Goal: Participate in discussion: Engage in conversation with other users on a specific topic

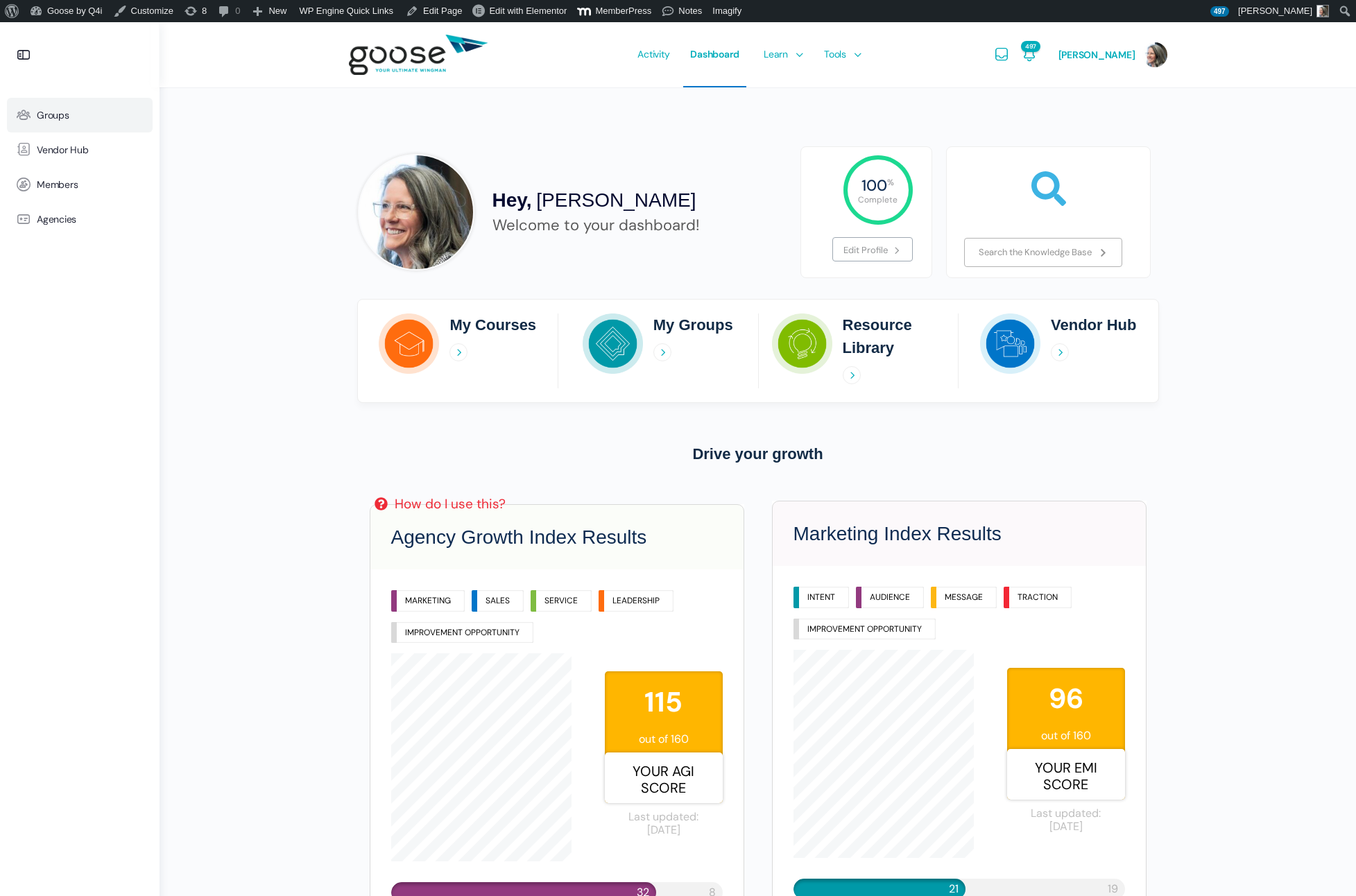
click at [48, 115] on span "Groups" at bounding box center [53, 115] width 33 height 12
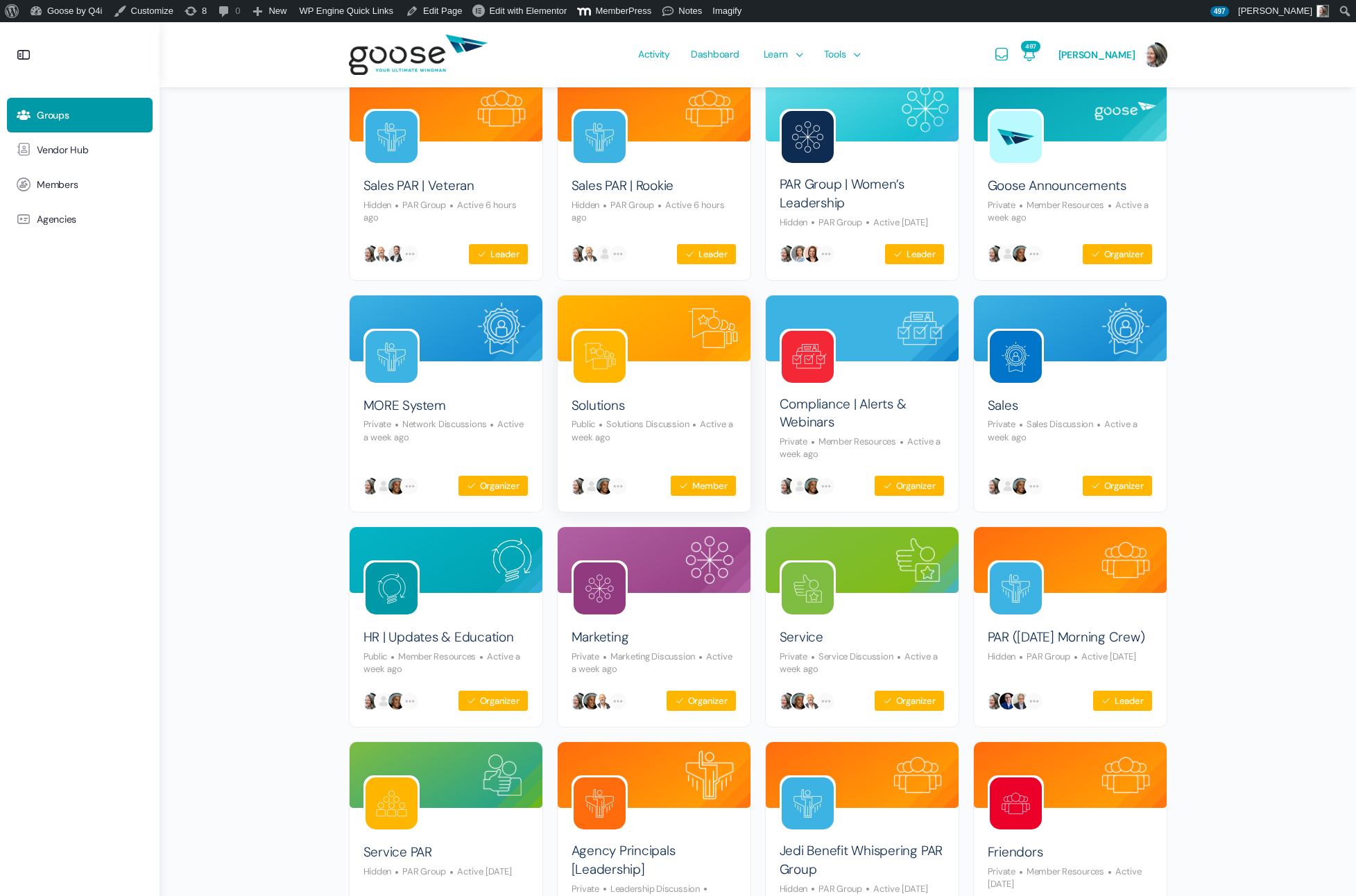
scroll to position [127, 0]
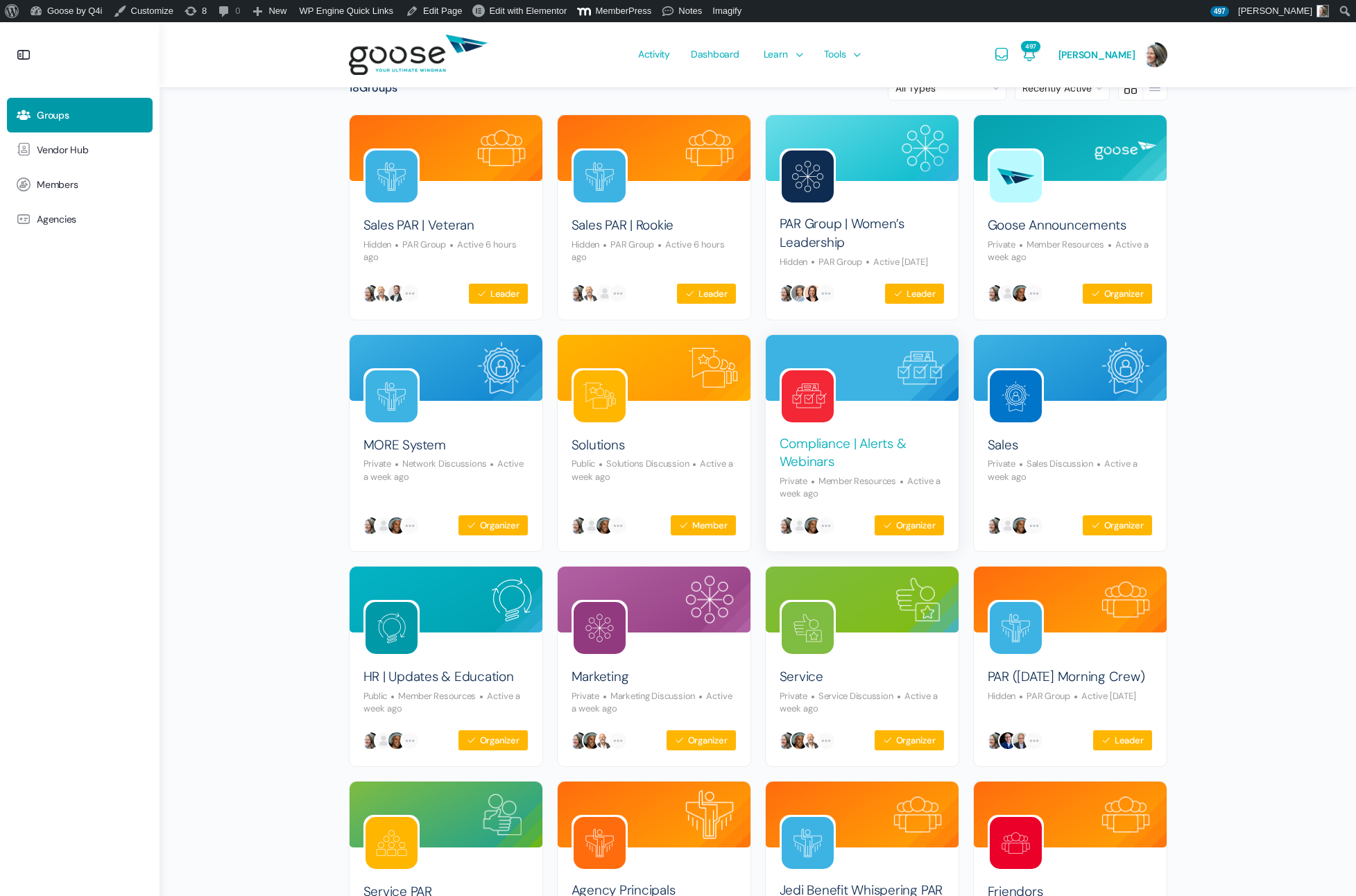
click at [811, 457] on link "Compliance | Alerts & Webinars" at bounding box center [862, 453] width 165 height 36
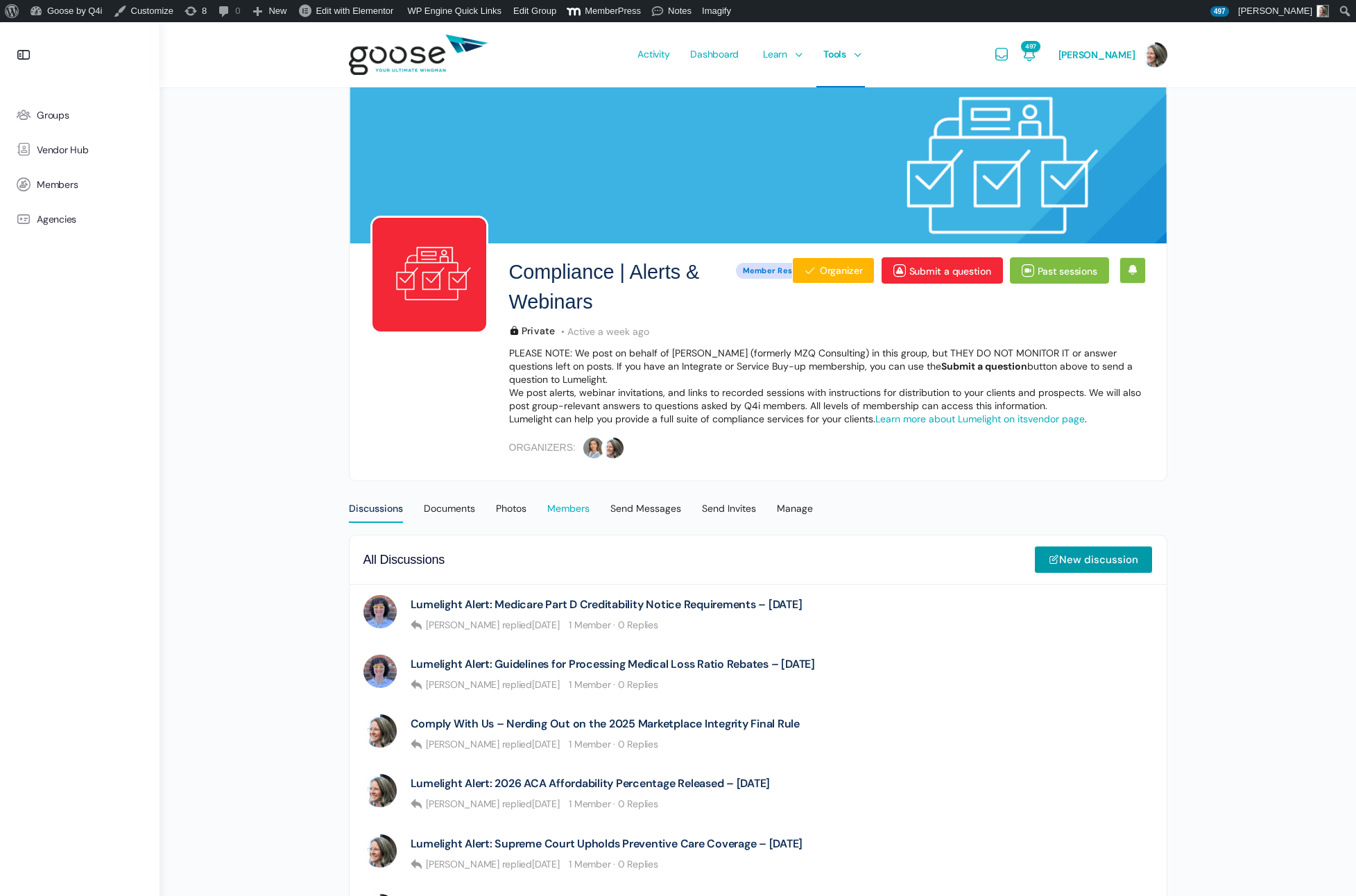
click at [569, 510] on div "Members" at bounding box center [568, 512] width 42 height 21
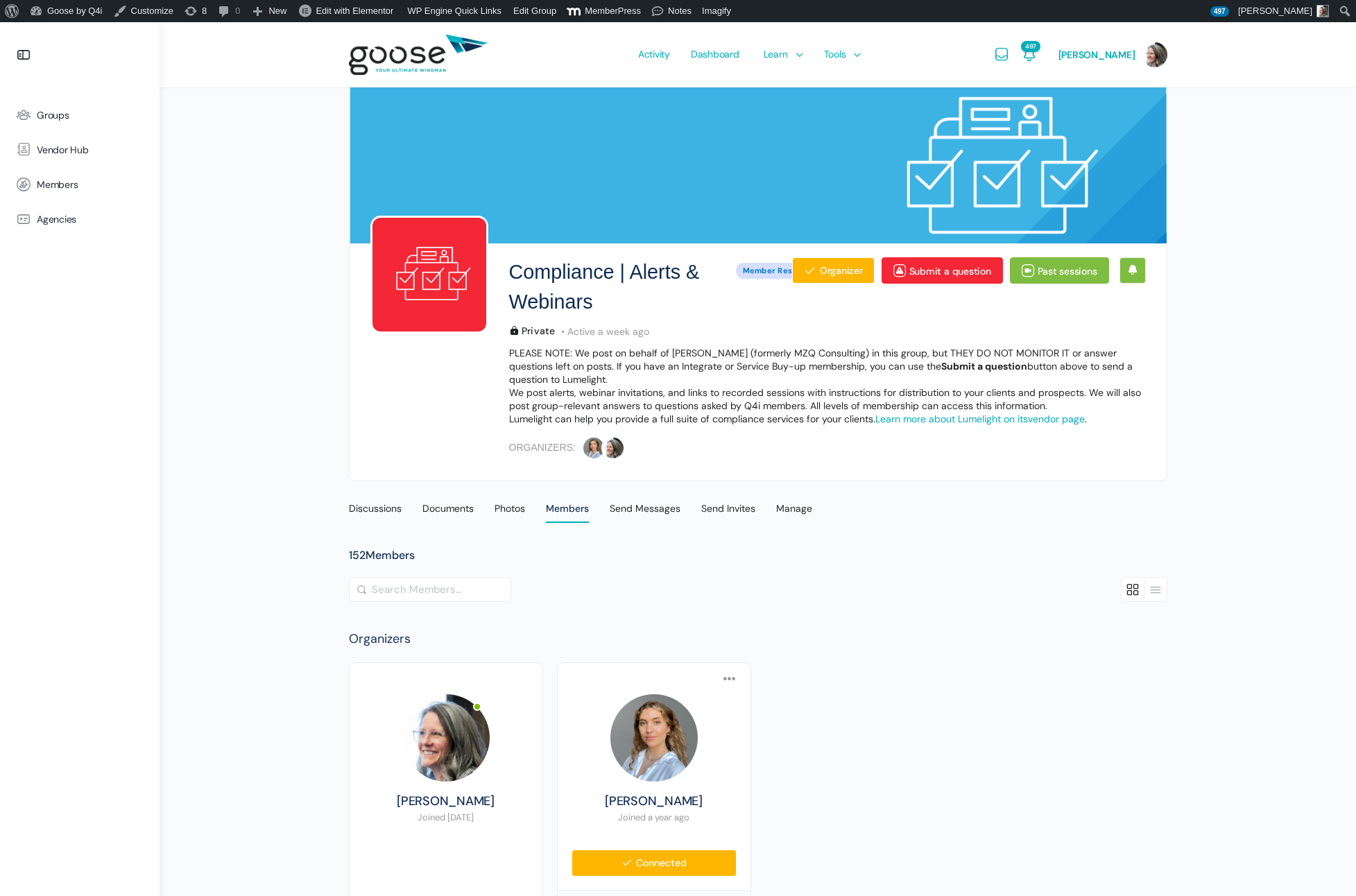
click at [372, 505] on div "Discussions" at bounding box center [375, 512] width 53 height 21
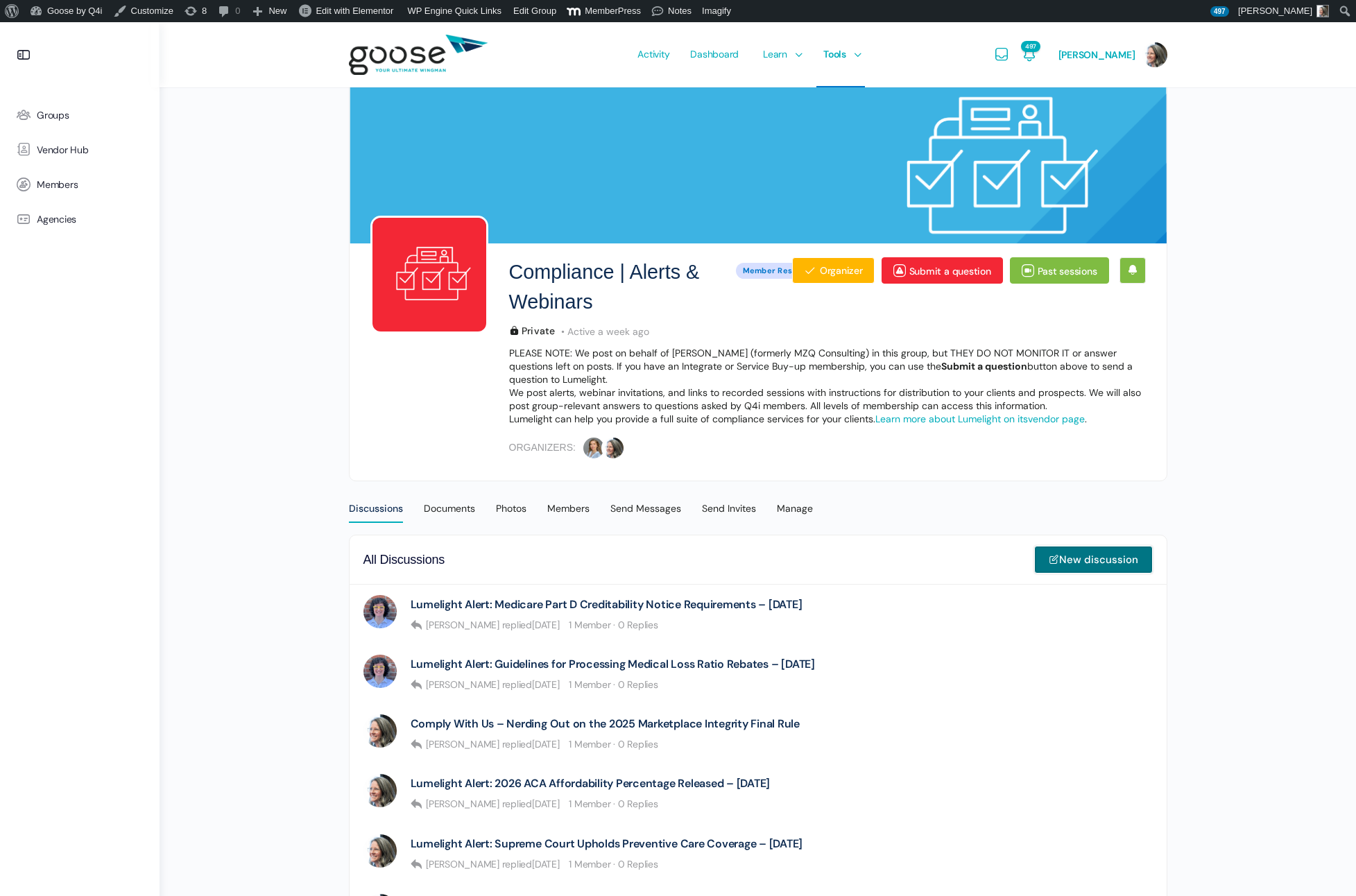
click at [1095, 559] on link "New discussion" at bounding box center [1093, 560] width 119 height 28
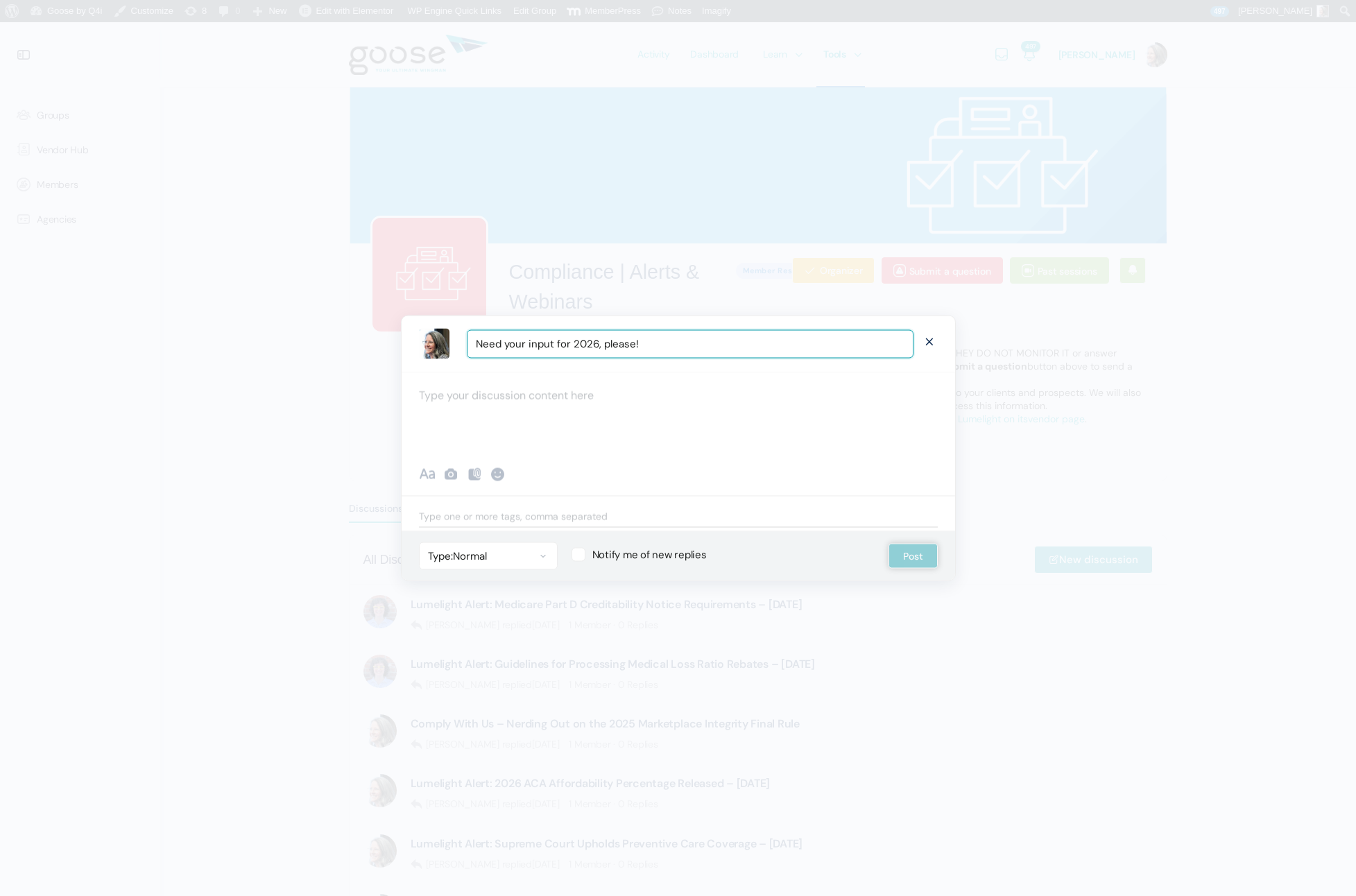
type input "Need your input for 2026, please!"
click at [480, 399] on div at bounding box center [678, 413] width 554 height 83
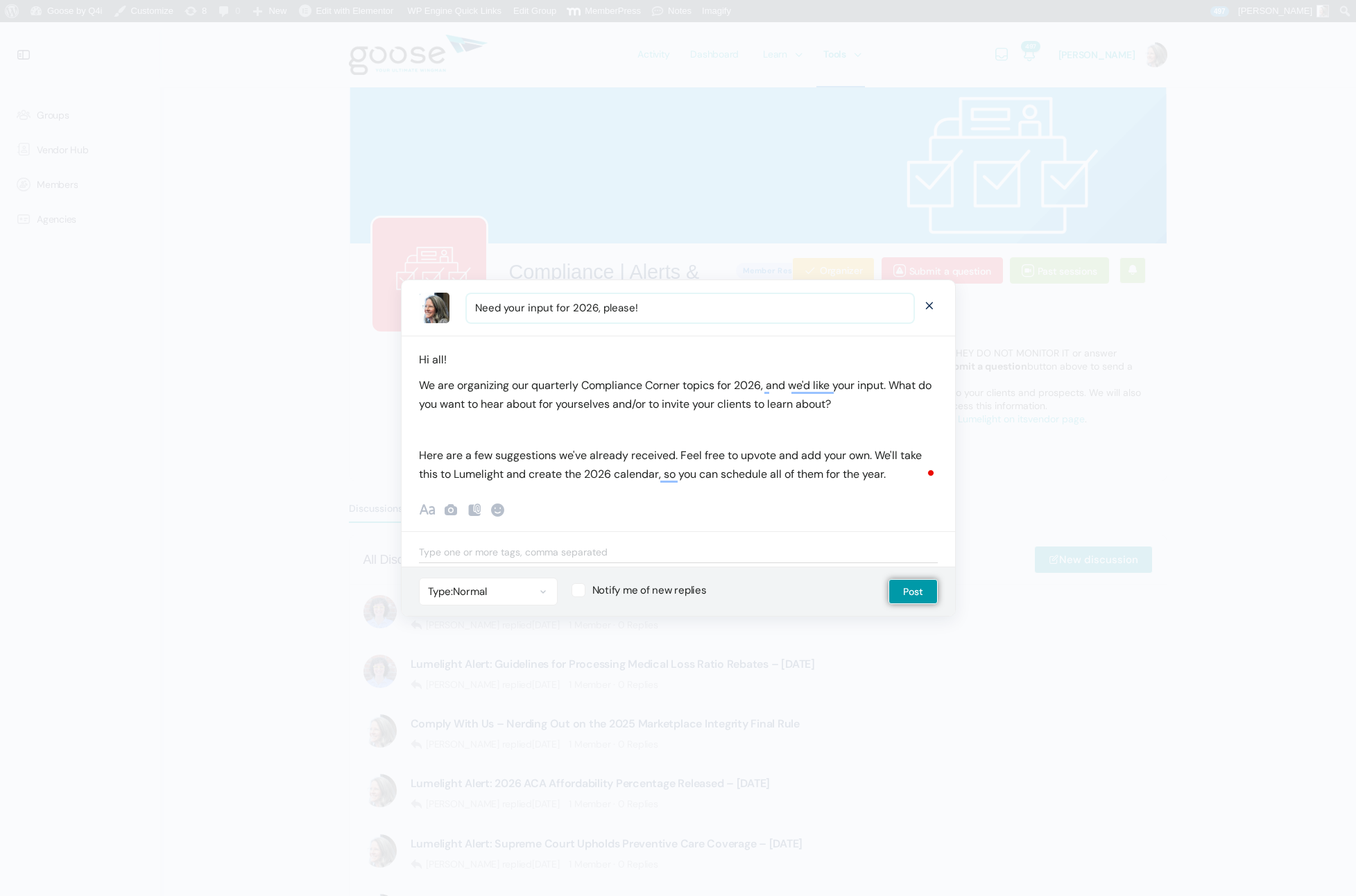
drag, startPoint x: 527, startPoint y: 308, endPoint x: 559, endPoint y: 318, distance: 33.5
click at [527, 308] on input "Need your input for 2026, please!" at bounding box center [690, 308] width 447 height 29
type input "Need your compliance topic input for 2026, please!"
drag, startPoint x: 680, startPoint y: 456, endPoint x: 708, endPoint y: 460, distance: 28.3
click at [680, 456] on p "Here are a few suggestions we've already received. Feel free to upvote and add …" at bounding box center [679, 464] width 519 height 37
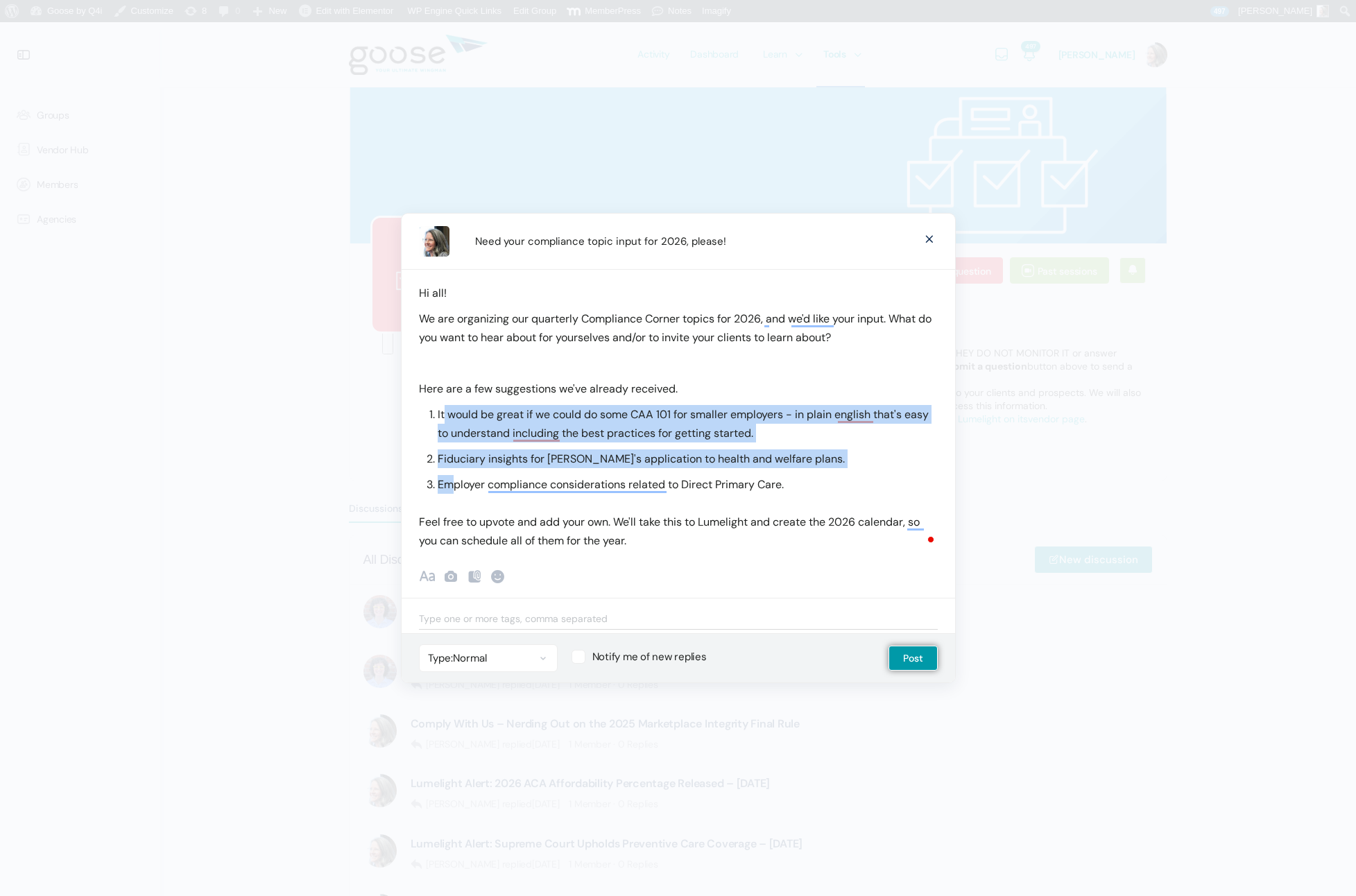
drag, startPoint x: 443, startPoint y: 414, endPoint x: 452, endPoint y: 484, distance: 70.6
click at [450, 484] on ol "It would be great if we could do some CAA 101 for smaller employers - in plain …" at bounding box center [688, 450] width 500 height 89
click at [429, 575] on span "Show formatting" at bounding box center [427, 576] width 16 height 16
click at [495, 578] on b "•" at bounding box center [493, 575] width 16 height 14
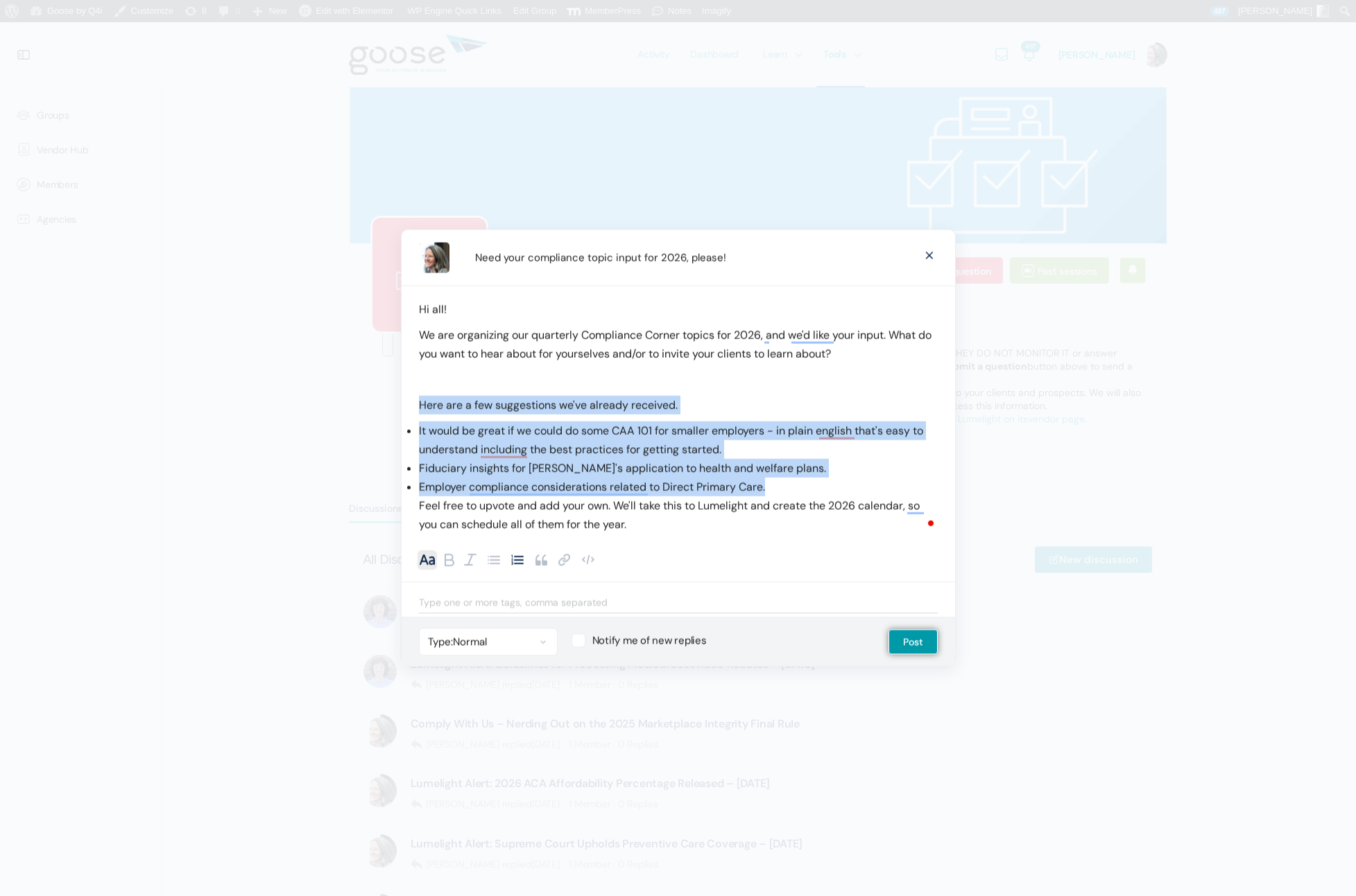
click at [518, 562] on b "1." at bounding box center [517, 559] width 16 height 14
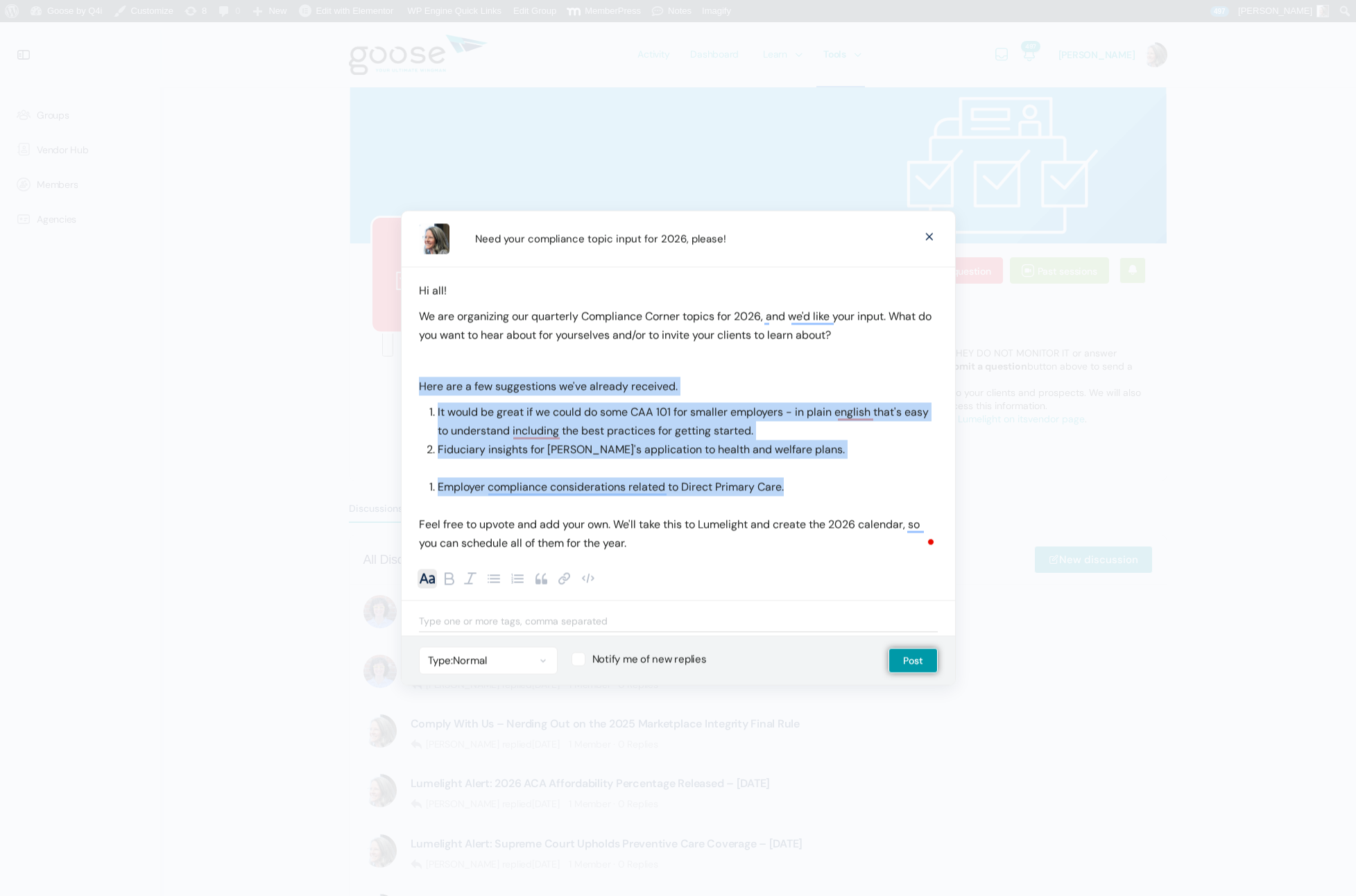
click at [438, 489] on li "Employer compliance considerations related to Direct Primary Care." at bounding box center [688, 488] width 500 height 19
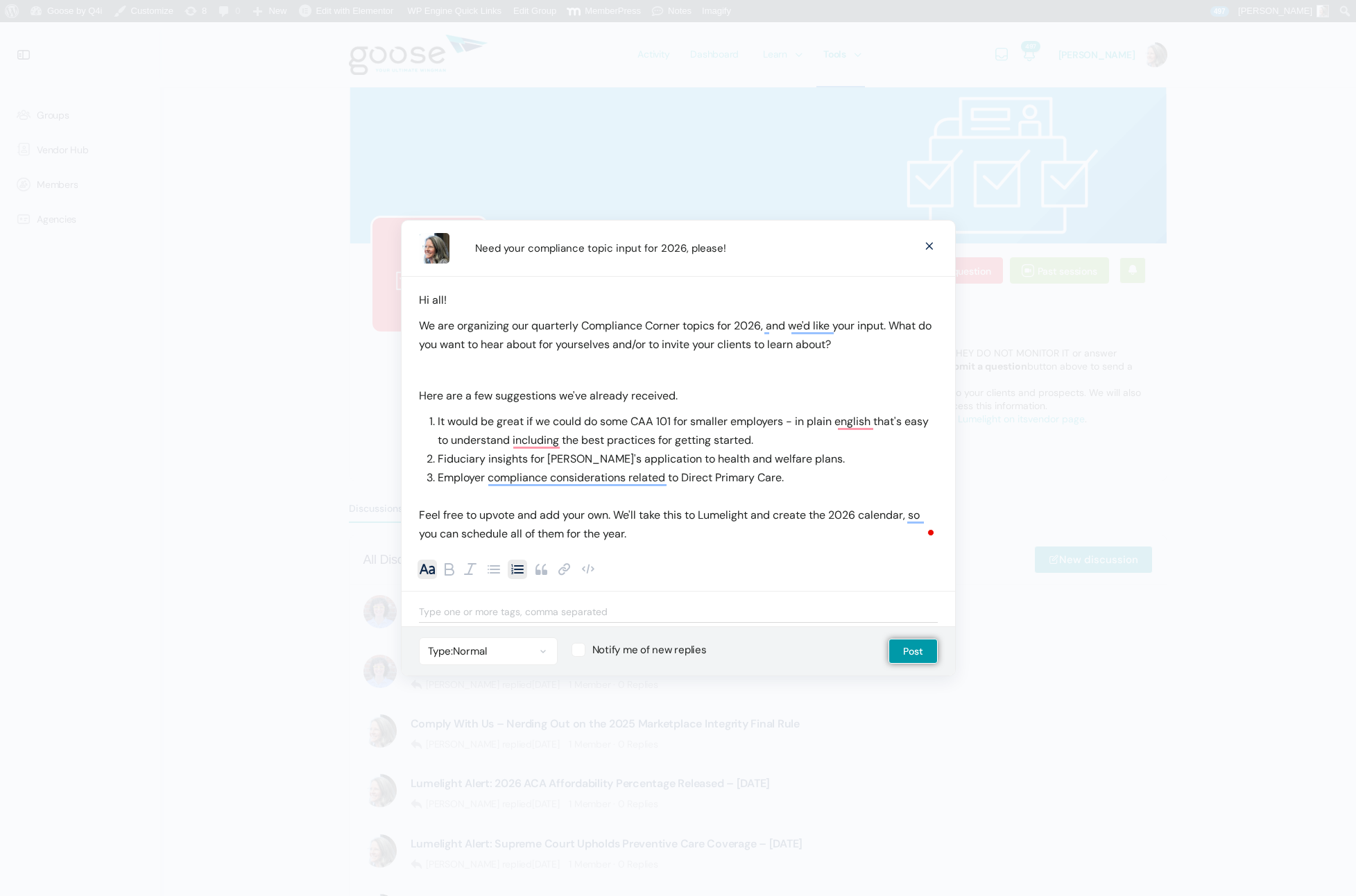
click at [681, 394] on p "Here are a few suggestions we've already received." at bounding box center [679, 396] width 519 height 19
drag, startPoint x: 634, startPoint y: 421, endPoint x: 440, endPoint y: 424, distance: 194.0
click at [440, 424] on span "It would be great if we could do some CAA 101 for smaller employers - in plain …" at bounding box center [683, 430] width 491 height 33
click at [666, 446] on span "English," at bounding box center [663, 444] width 43 height 12
click at [839, 444] on span "including" at bounding box center [847, 444] width 43 height 12
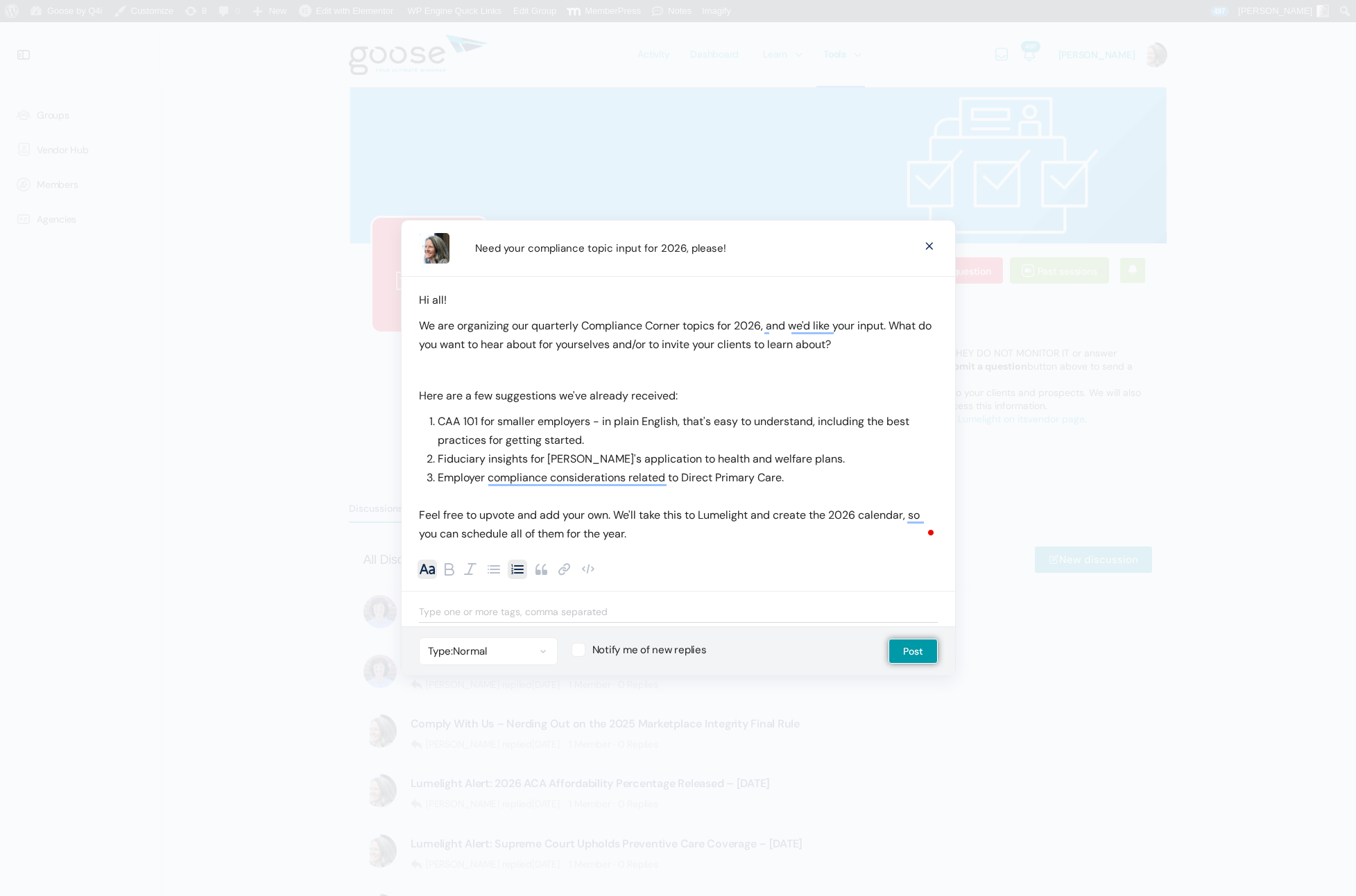
click at [615, 514] on p "Feel free to upvote and add your own. We'll take this to Lumelight and create t…" at bounding box center [679, 524] width 519 height 37
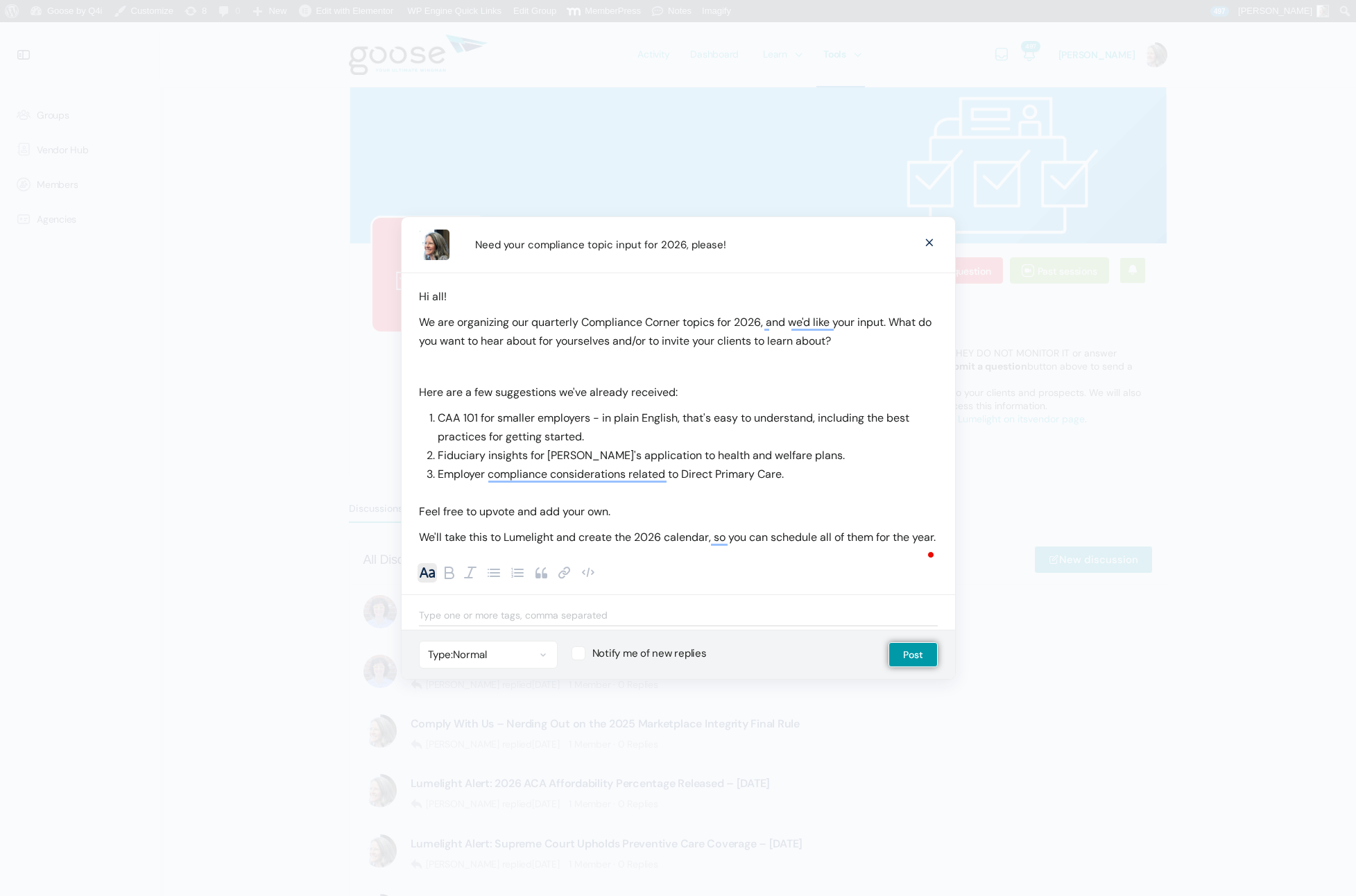
drag, startPoint x: 622, startPoint y: 502, endPoint x: 407, endPoint y: 498, distance: 215.0
click at [407, 498] on div "Hi all! We are organizing our quarterly Compliance Corner topics for 2026, and …" at bounding box center [678, 409] width 554 height 274
drag, startPoint x: 520, startPoint y: 504, endPoint x: 593, endPoint y: 511, distance: 73.3
click at [520, 504] on b "Feel free to upvote and add your own." at bounding box center [523, 511] width 207 height 15
click at [861, 528] on p "We'll take this to Lumelight and create the 2026 calendar, so you can schedule …" at bounding box center [679, 537] width 519 height 19
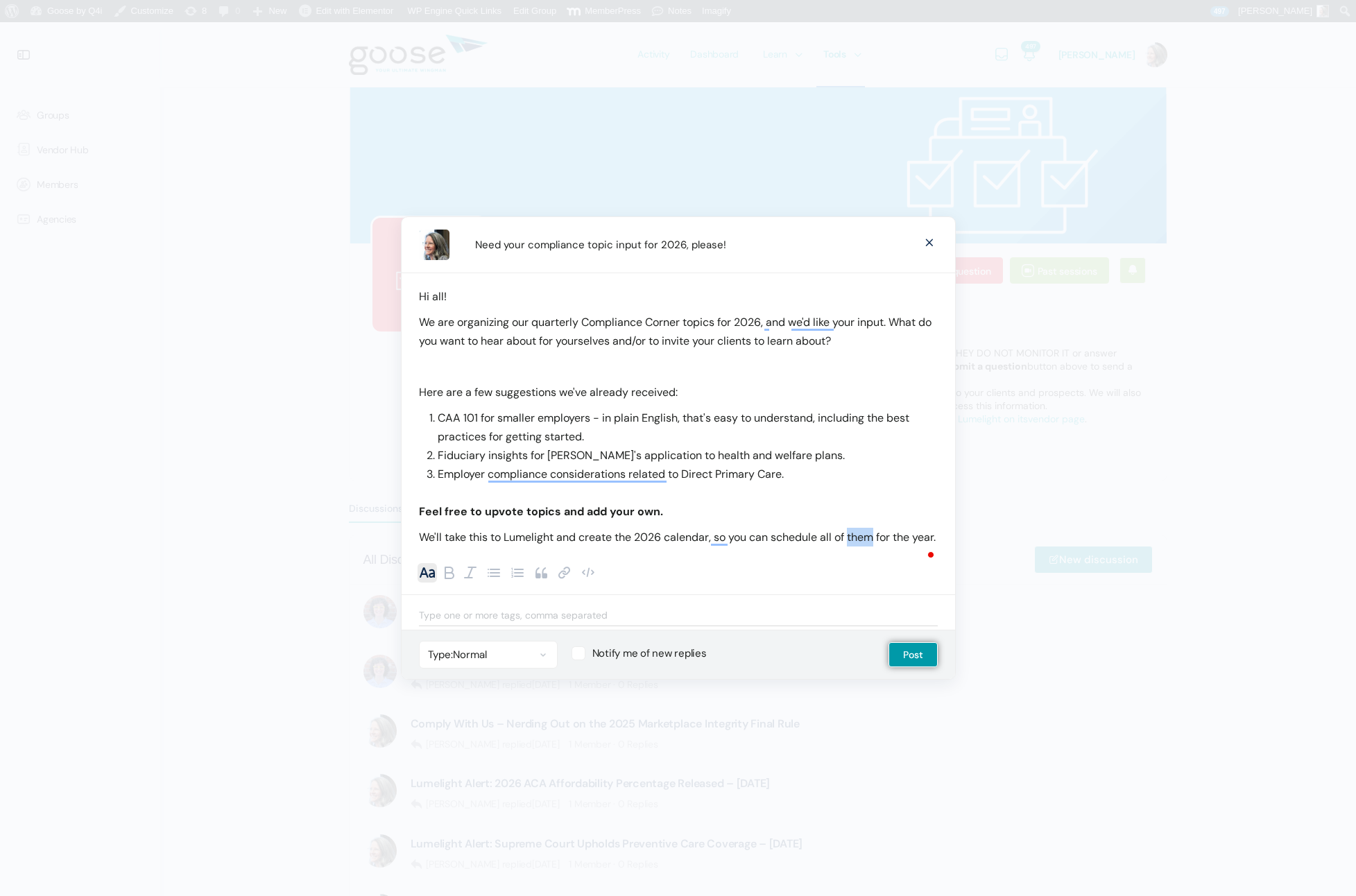
click at [861, 528] on p "We'll take this to Lumelight and create the 2026 calendar, so you can schedule …" at bounding box center [679, 537] width 519 height 19
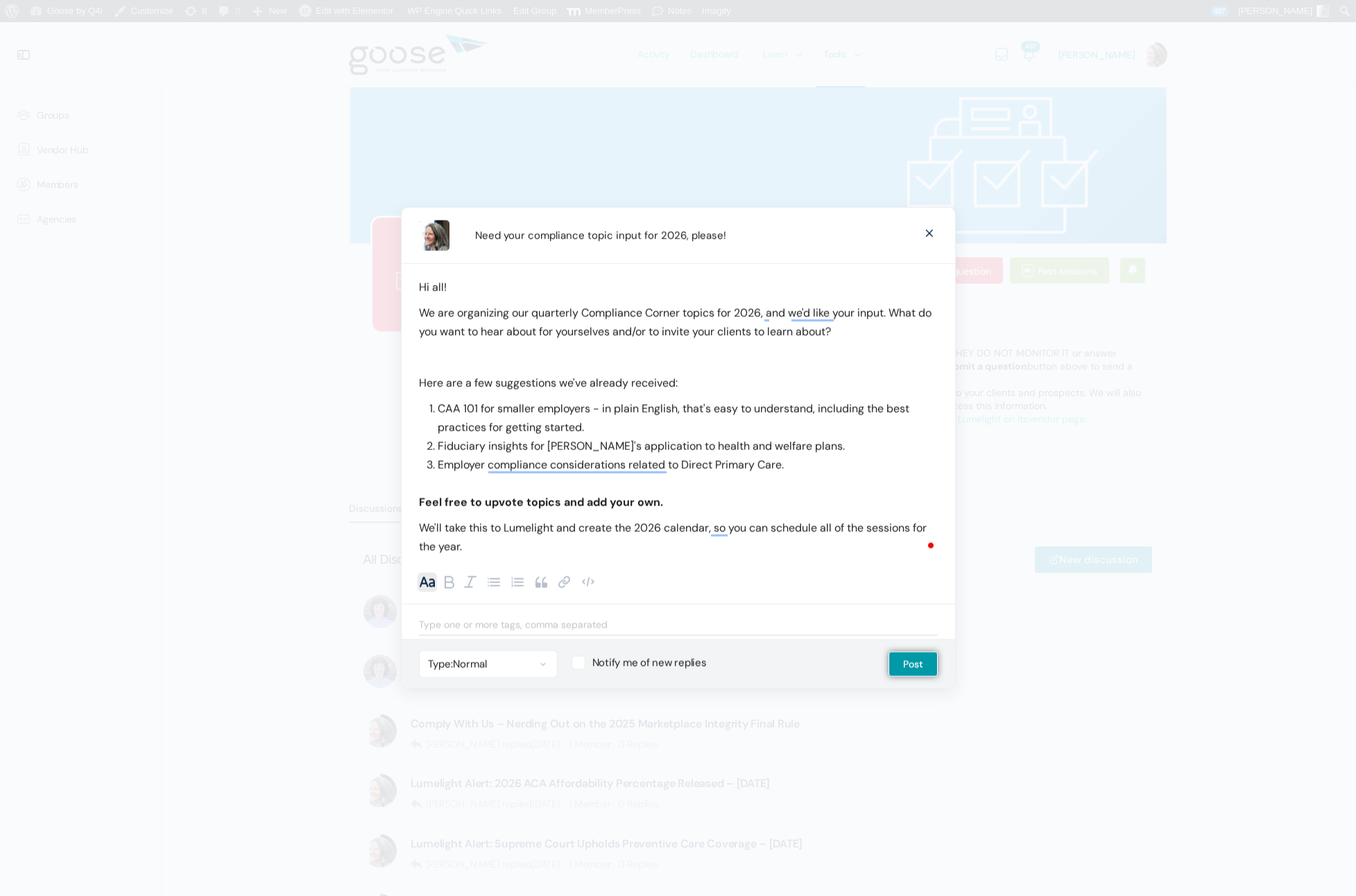
click at [487, 548] on p "We'll take this to Lumelight and create the 2026 calendar, so you can schedule …" at bounding box center [679, 537] width 519 height 37
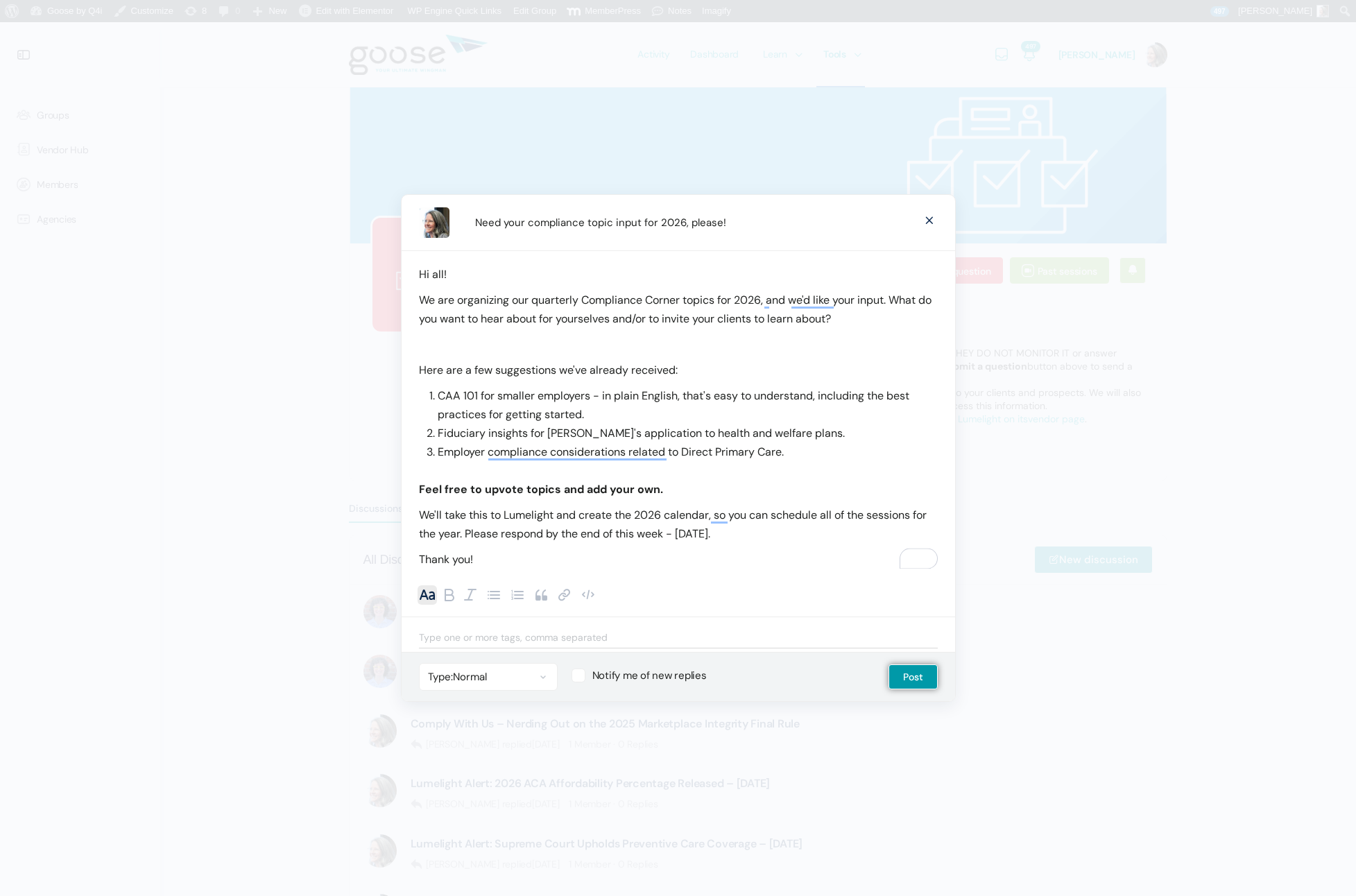
click at [580, 674] on label "Notify me of new replies" at bounding box center [716, 675] width 290 height 14
click at [580, 674] on input "Notify me of new replies" at bounding box center [576, 673] width 9 height 9
checkbox input "true"
click at [654, 349] on p "To enrich screen reader interactions, please activate Accessibility in Grammarl…" at bounding box center [679, 344] width 519 height 19
drag, startPoint x: 708, startPoint y: 370, endPoint x: 419, endPoint y: 373, distance: 289.0
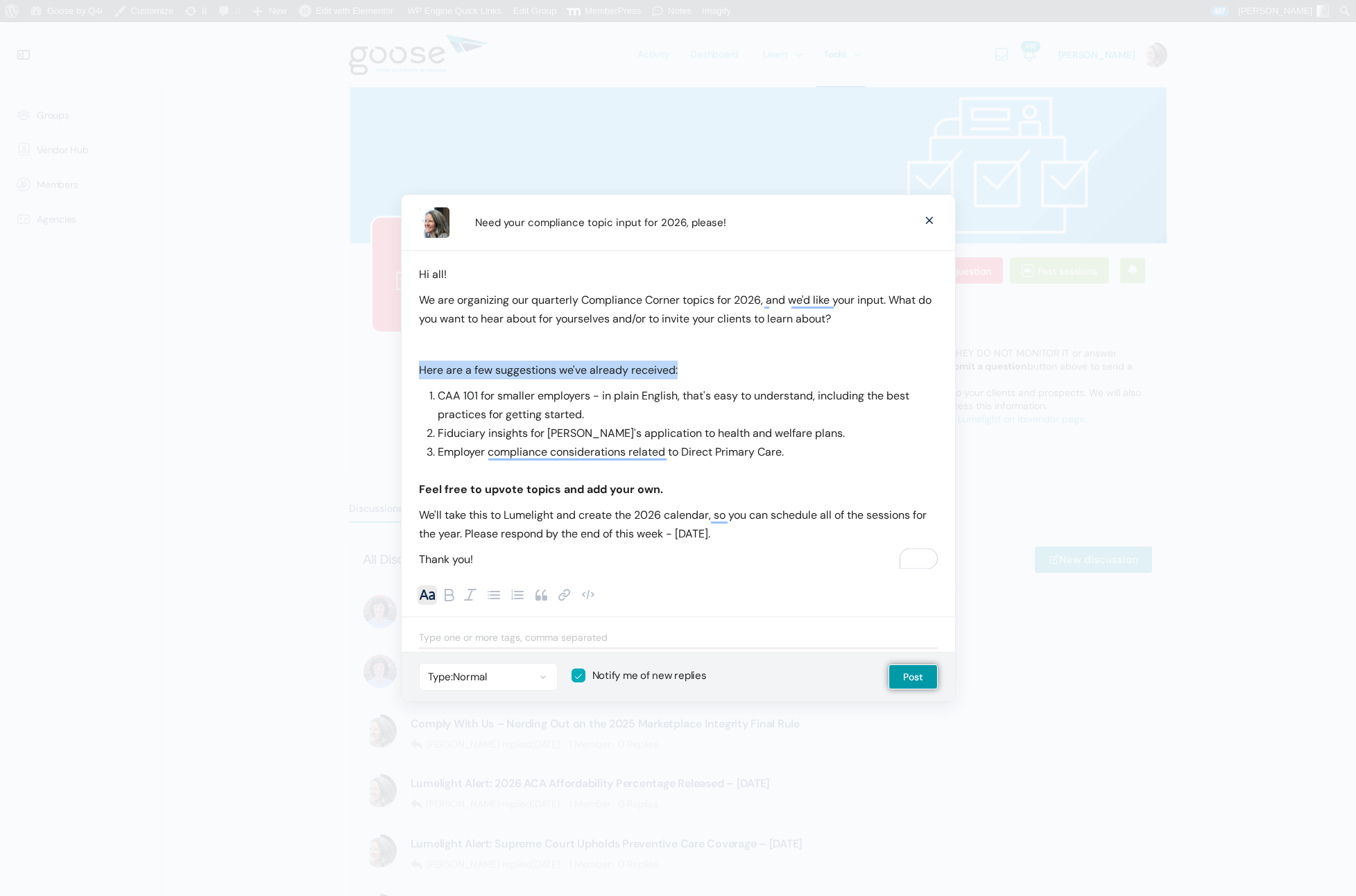
click at [419, 373] on p "Here are a few suggestions we've already received:" at bounding box center [679, 370] width 519 height 19
click at [712, 401] on span "CAA 101 for smaller employers - in plain English, that's easy to understand, in…" at bounding box center [673, 405] width 471 height 33
drag, startPoint x: 701, startPoint y: 373, endPoint x: 583, endPoint y: 370, distance: 118.0
click at [557, 370] on p "Here are a few suggestions we've already received:" at bounding box center [679, 370] width 519 height 19
click at [743, 371] on p "Here are a few suggestions we've already received:" at bounding box center [679, 370] width 519 height 19
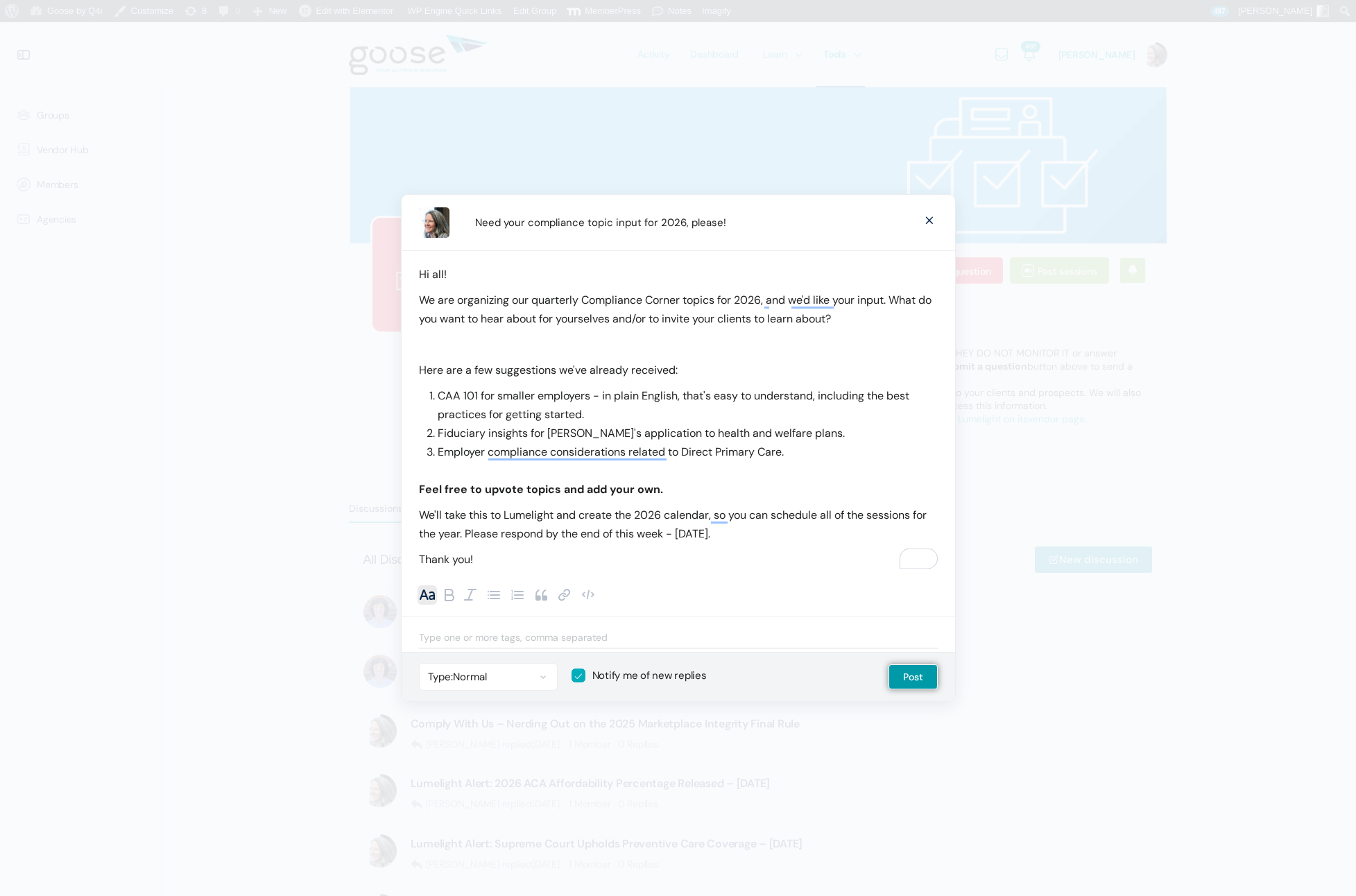
click at [681, 342] on p "To enrich screen reader interactions, please activate Accessibility in Grammarl…" at bounding box center [679, 344] width 519 height 19
click at [680, 490] on p "Feel free to upvote topics and add your own." at bounding box center [679, 489] width 519 height 19
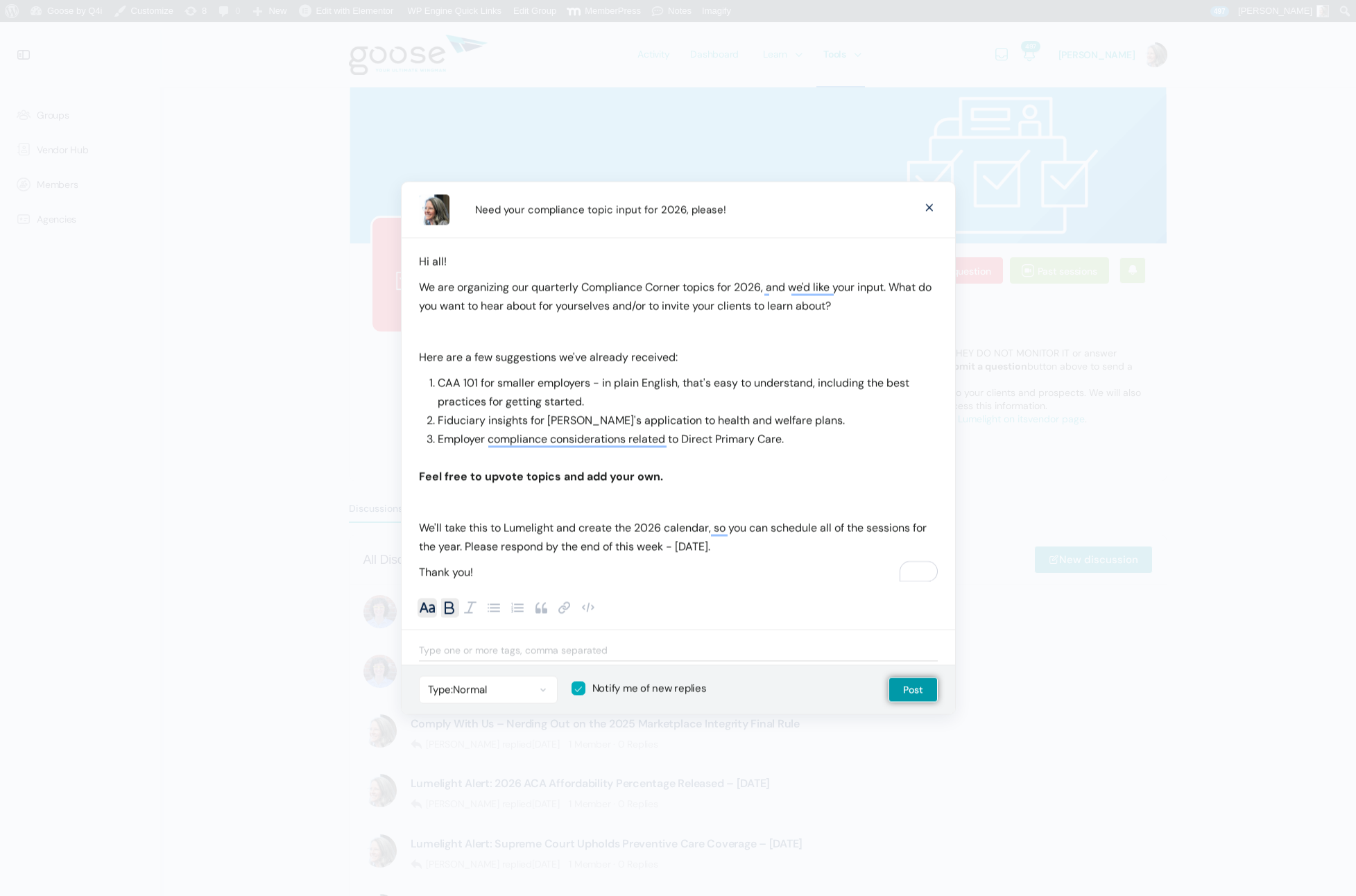
drag, startPoint x: 663, startPoint y: 477, endPoint x: 699, endPoint y: 481, distance: 36.2
click at [666, 477] on p "Feel free to upvote topics and add your own." at bounding box center [679, 477] width 519 height 19
click at [454, 530] on p "We'll take this to Lumelight and create the 2026 calendar, so you can schedule …" at bounding box center [679, 537] width 519 height 37
drag, startPoint x: 454, startPoint y: 530, endPoint x: 484, endPoint y: 530, distance: 30.0
click at [484, 530] on p "We'll take this to Lumelight and create the 2026 calendar, so you can schedule …" at bounding box center [679, 537] width 519 height 37
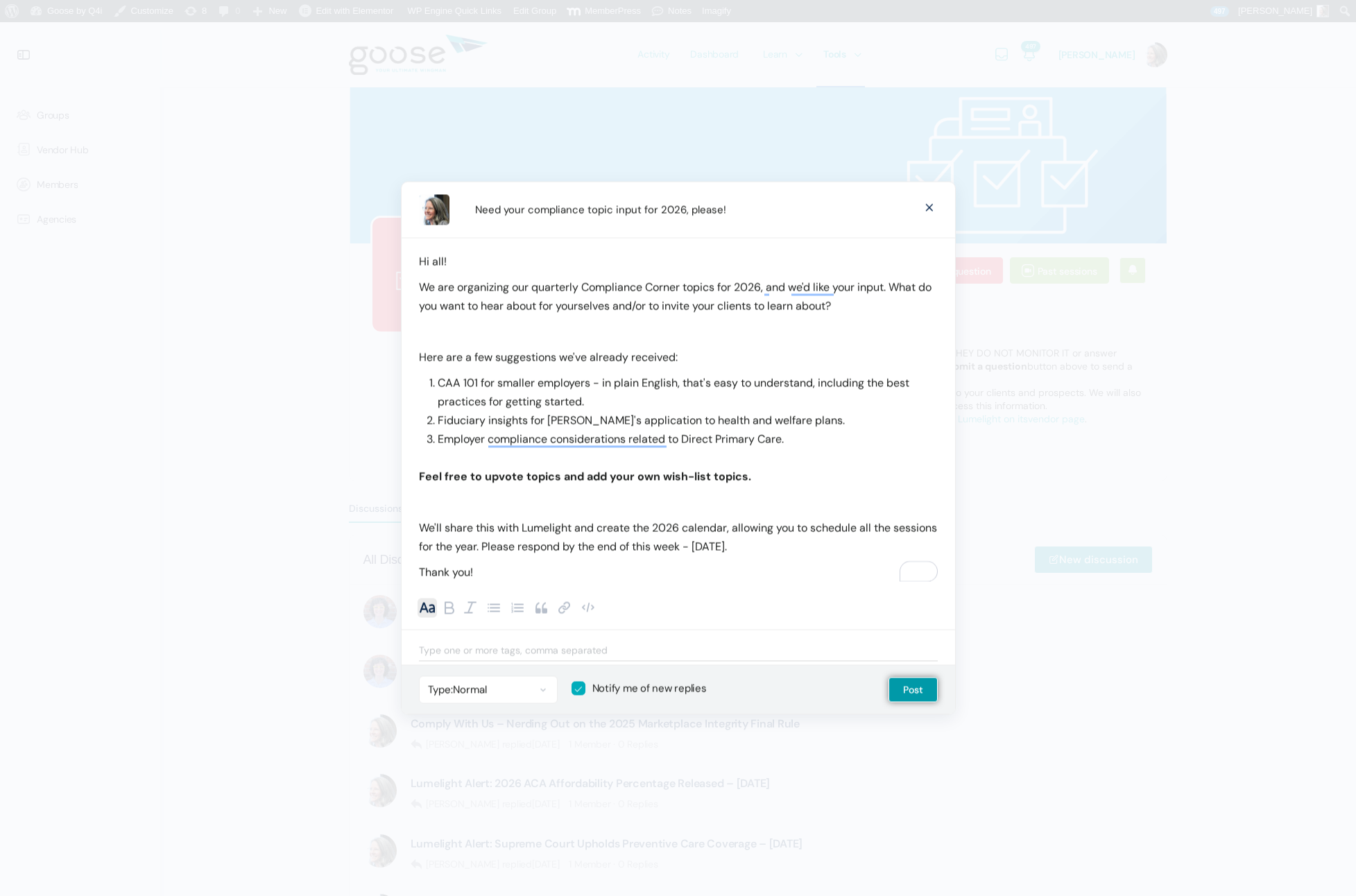
click at [608, 542] on p "We'll share this with Lumelight and create the 2026 calendar, allowing you to s…" at bounding box center [679, 537] width 519 height 37
click at [537, 575] on p "Thank you!" at bounding box center [679, 572] width 519 height 19
click at [916, 690] on button "Post" at bounding box center [913, 690] width 49 height 25
